Goal: Task Accomplishment & Management: Manage account settings

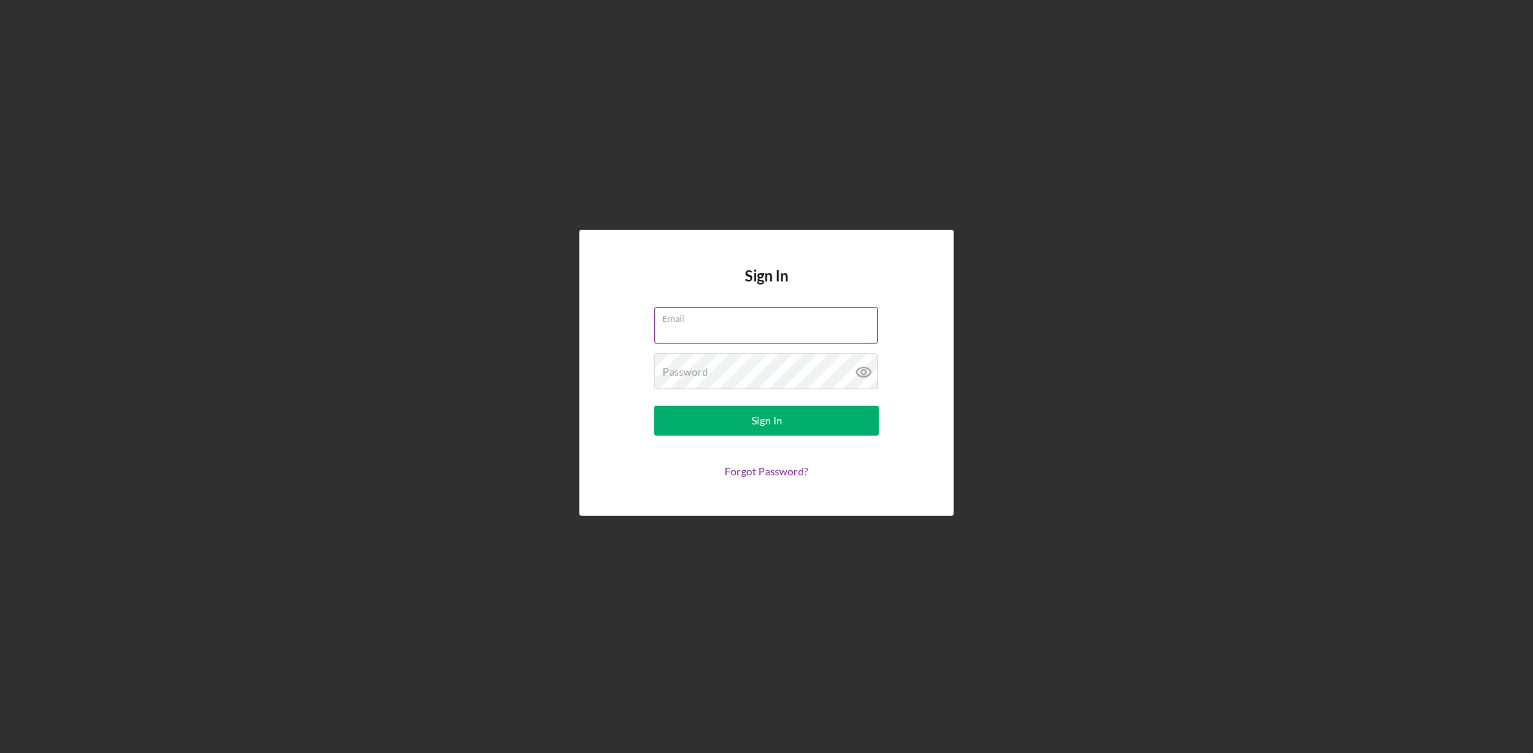
click at [772, 328] on input "Email" at bounding box center [766, 325] width 224 height 36
click at [785, 423] on button "Sign In" at bounding box center [766, 421] width 225 height 30
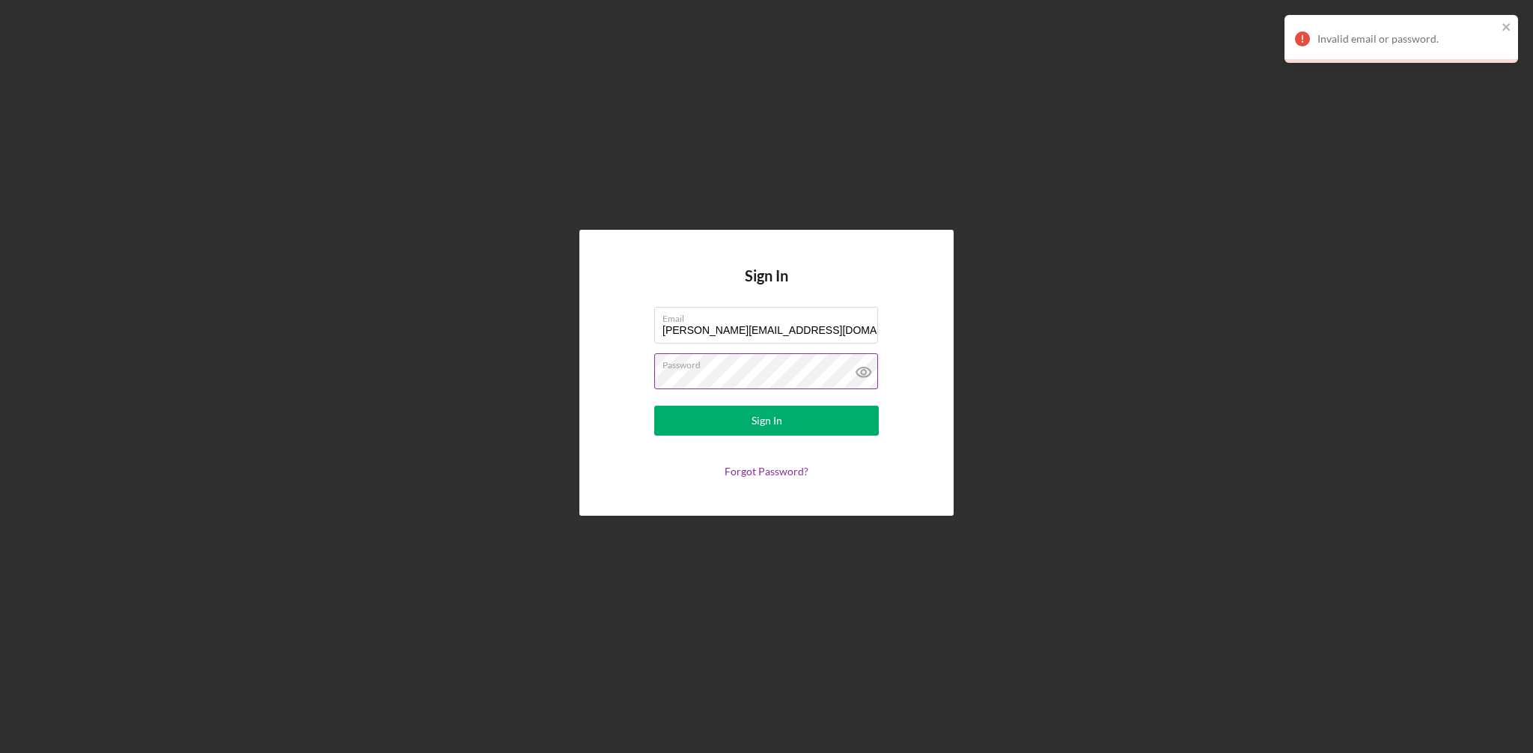
click at [753, 368] on label "Password" at bounding box center [771, 362] width 216 height 16
click at [862, 377] on icon at bounding box center [863, 373] width 14 height 10
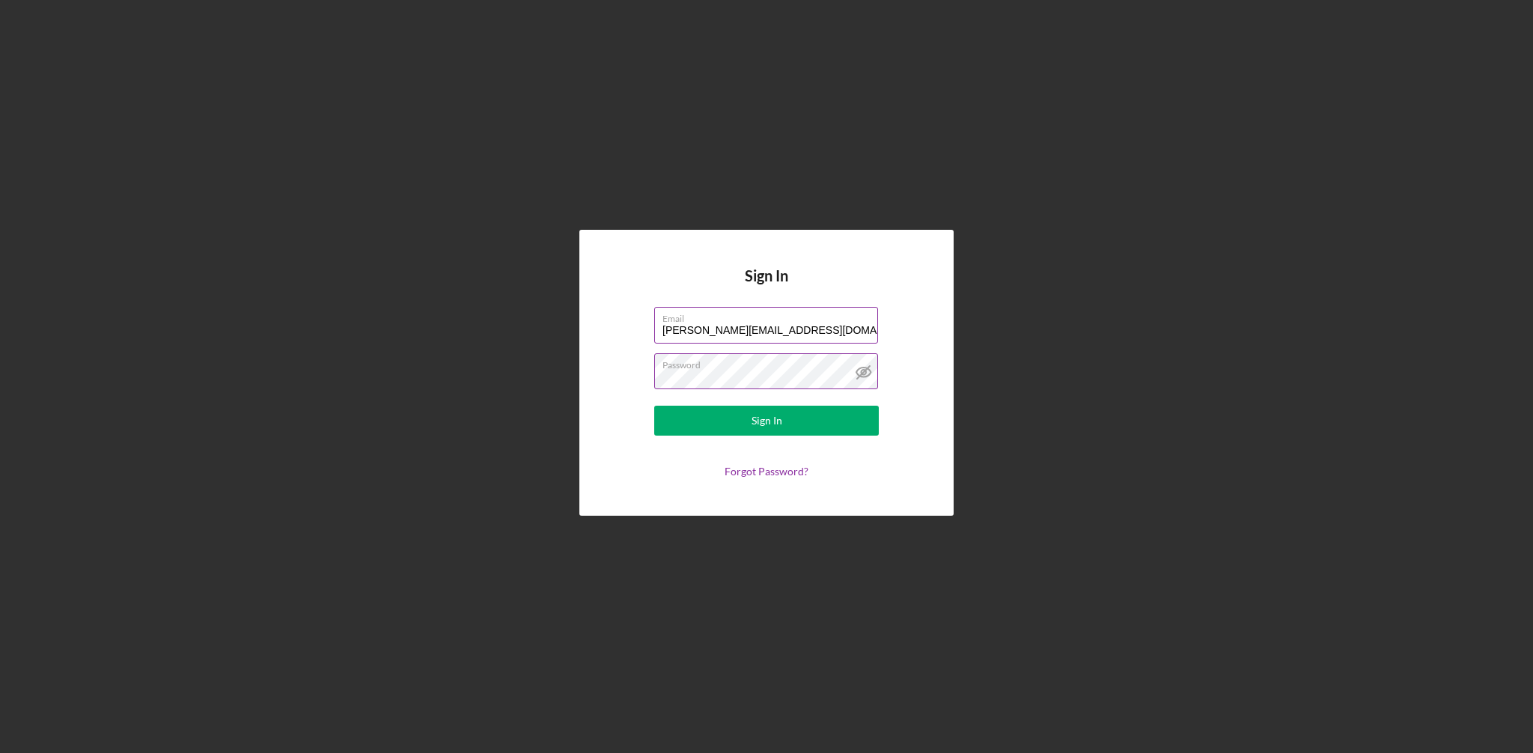
click at [806, 332] on input "[PERSON_NAME][EMAIL_ADDRESS][DOMAIN_NAME]" at bounding box center [766, 325] width 224 height 36
type input "[PERSON_NAME][EMAIL_ADDRESS][DOMAIN_NAME]"
click at [794, 417] on button "Sign In" at bounding box center [766, 421] width 225 height 30
